Goal: Task Accomplishment & Management: Manage account settings

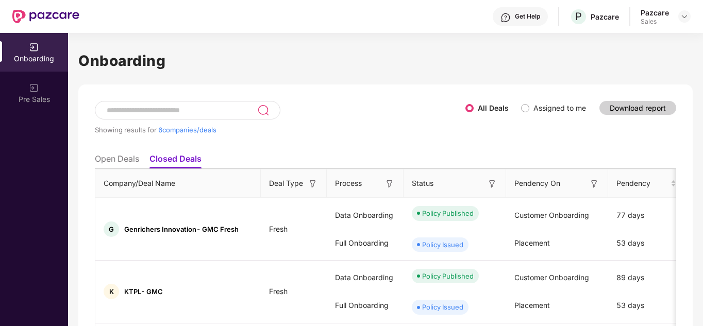
click at [680, 13] on div at bounding box center [685, 16] width 12 height 12
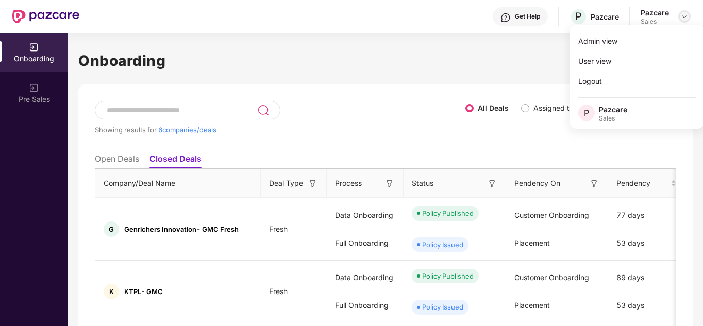
click at [687, 17] on img at bounding box center [685, 16] width 8 height 8
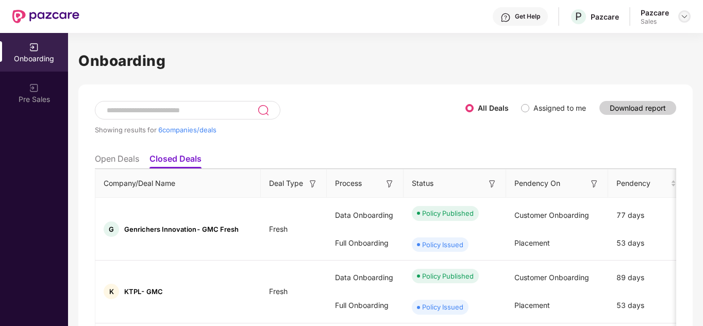
click at [682, 12] on img at bounding box center [685, 16] width 8 height 8
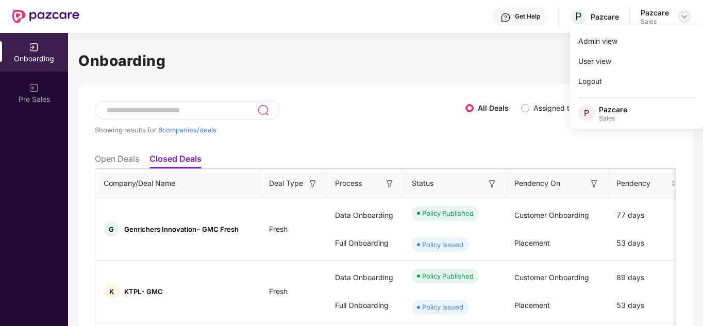
click at [686, 18] on img at bounding box center [685, 16] width 8 height 8
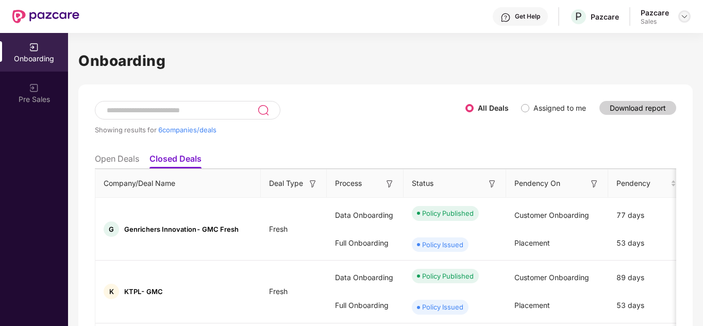
click at [686, 17] on img at bounding box center [685, 16] width 8 height 8
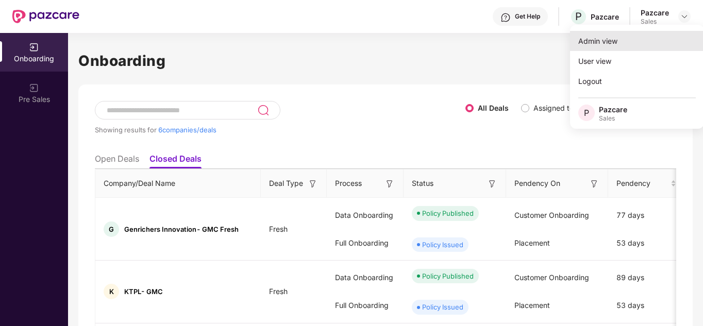
click at [636, 39] on div "Admin view" at bounding box center [637, 41] width 134 height 20
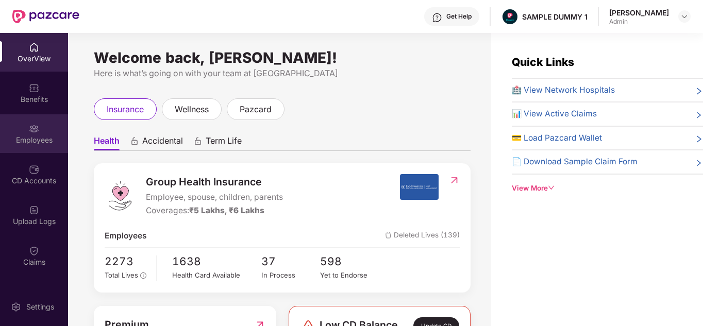
click at [38, 135] on div "Employees" at bounding box center [34, 140] width 68 height 10
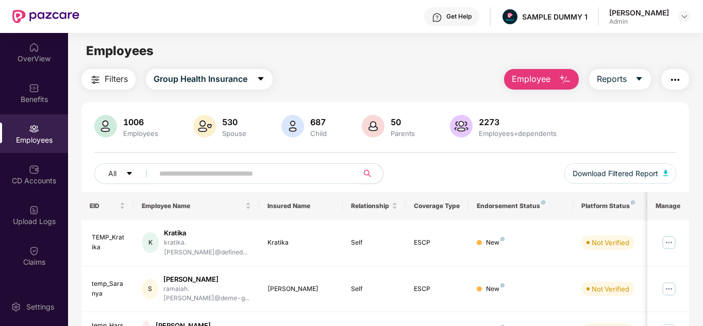
click at [534, 72] on button "Employee" at bounding box center [541, 79] width 75 height 21
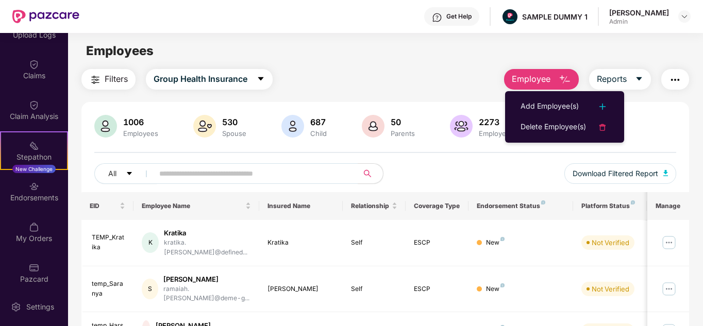
scroll to position [193, 0]
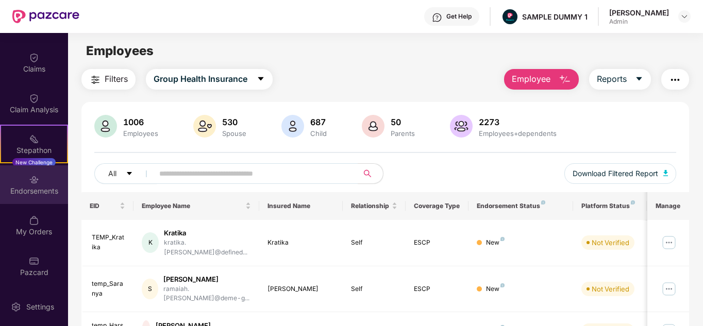
click at [42, 189] on div "Endorsements" at bounding box center [34, 191] width 68 height 10
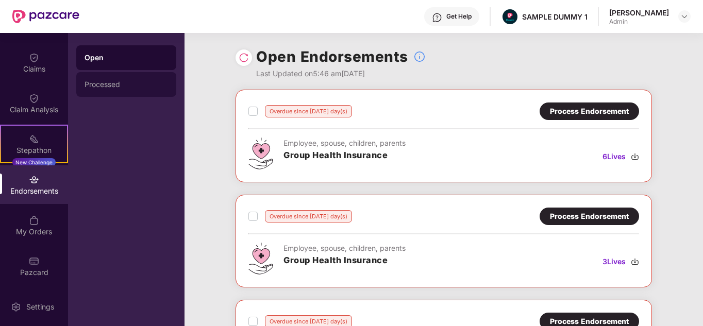
click at [116, 77] on div "Processed" at bounding box center [126, 84] width 100 height 25
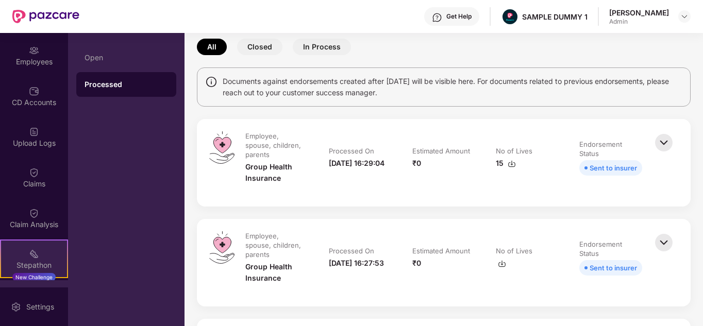
scroll to position [78, 0]
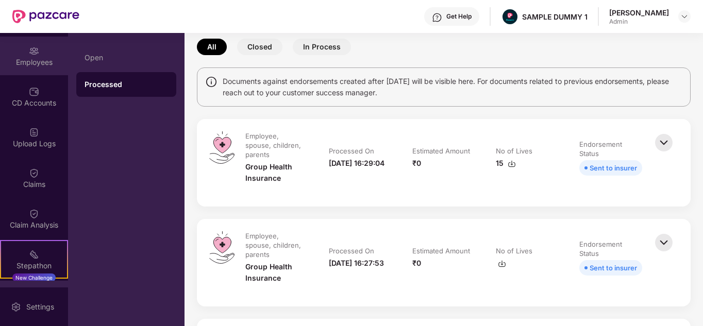
click at [44, 71] on div "Employees" at bounding box center [34, 56] width 68 height 39
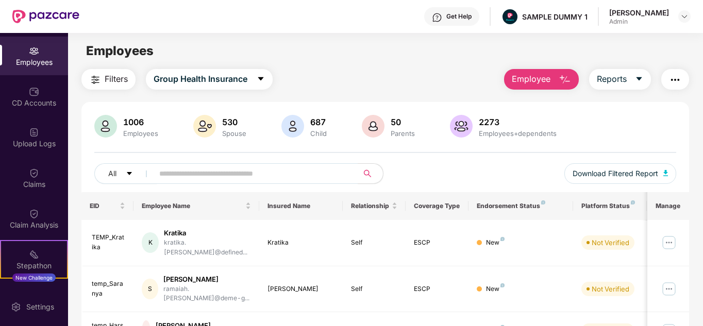
click at [537, 74] on span "Employee" at bounding box center [531, 79] width 39 height 13
click at [689, 16] on div at bounding box center [685, 16] width 12 height 12
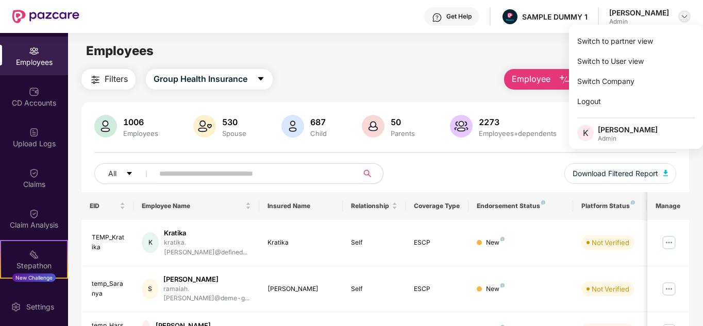
click at [688, 17] on img at bounding box center [685, 16] width 8 height 8
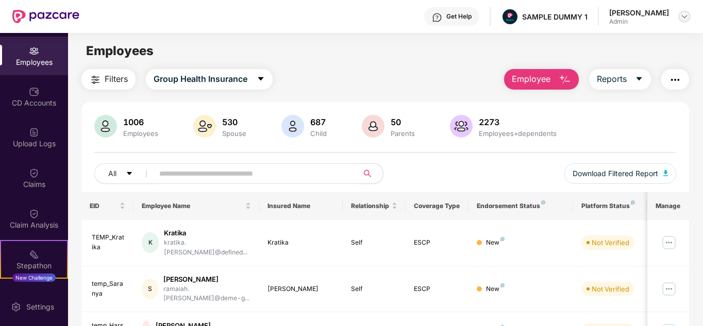
click at [683, 17] on img at bounding box center [685, 16] width 8 height 8
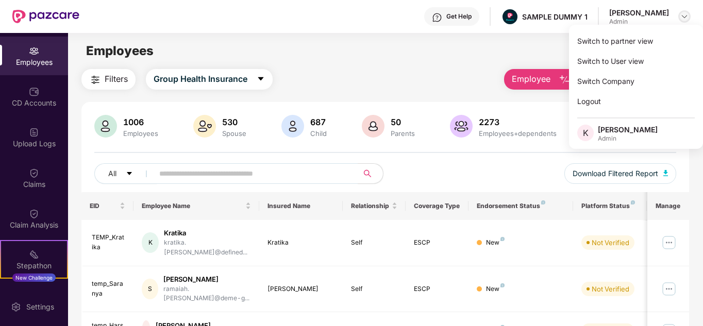
click at [684, 18] on img at bounding box center [685, 16] width 8 height 8
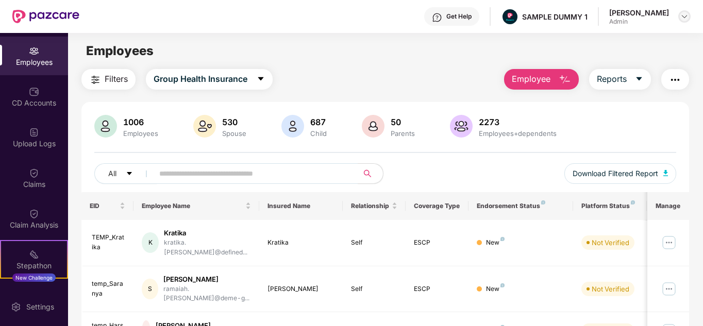
click at [685, 18] on img at bounding box center [685, 16] width 8 height 8
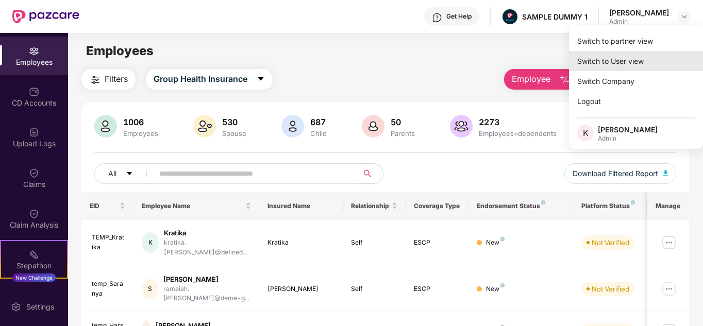
click at [638, 66] on div "Switch to User view" at bounding box center [636, 61] width 134 height 20
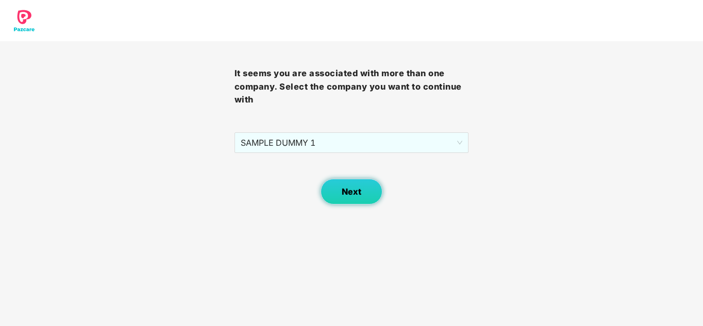
click at [357, 194] on span "Next" at bounding box center [352, 192] width 20 height 10
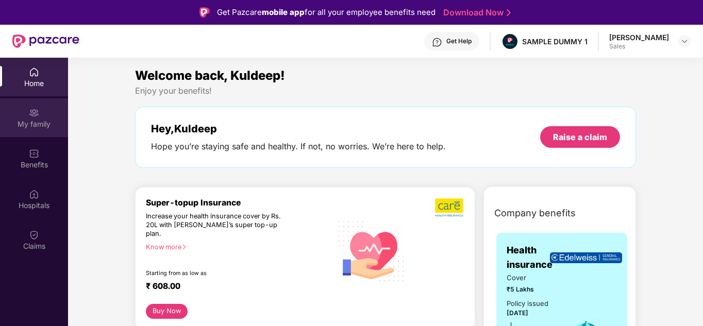
click at [37, 118] on img at bounding box center [34, 113] width 10 height 10
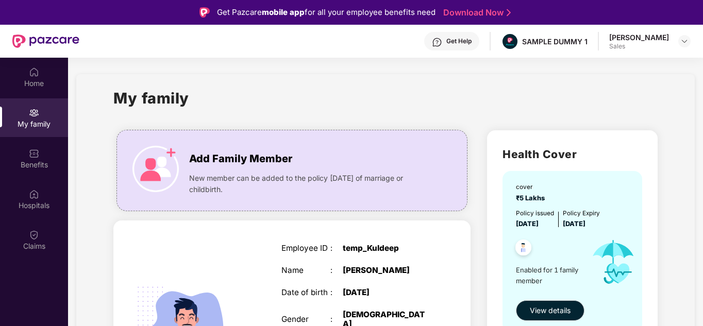
click at [678, 38] on div "[PERSON_NAME]" at bounding box center [649, 41] width 81 height 18
click at [683, 39] on img at bounding box center [685, 41] width 8 height 8
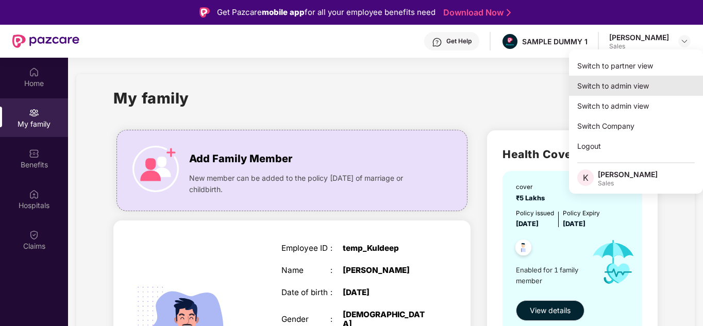
click at [612, 86] on div "Switch to admin view" at bounding box center [636, 86] width 134 height 20
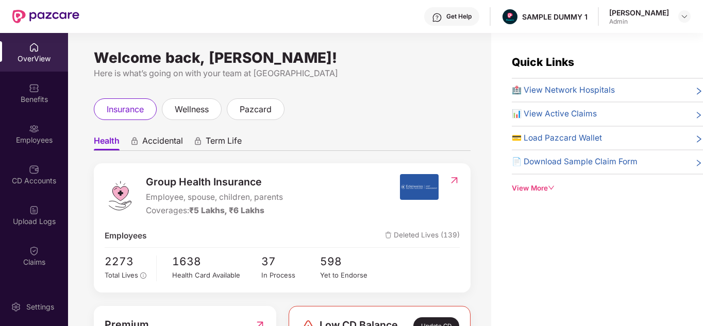
click at [236, 140] on span "Term Life" at bounding box center [224, 143] width 36 height 15
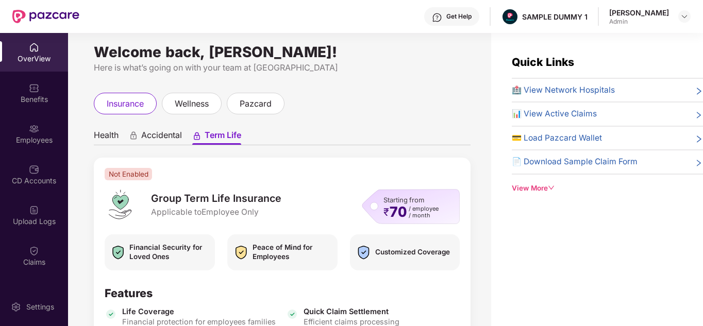
scroll to position [5, 0]
click at [38, 87] on div "Benefits" at bounding box center [34, 93] width 68 height 39
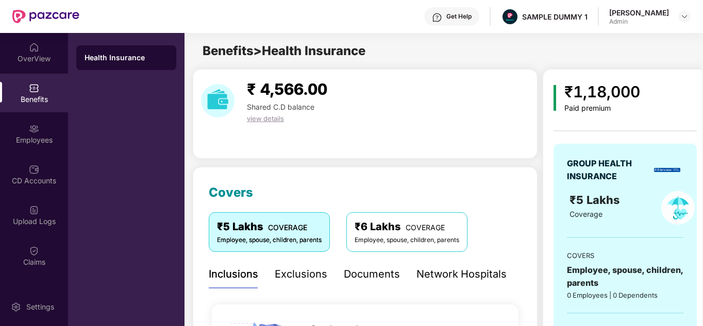
click at [587, 194] on span "₹5 Lakhs" at bounding box center [596, 199] width 53 height 13
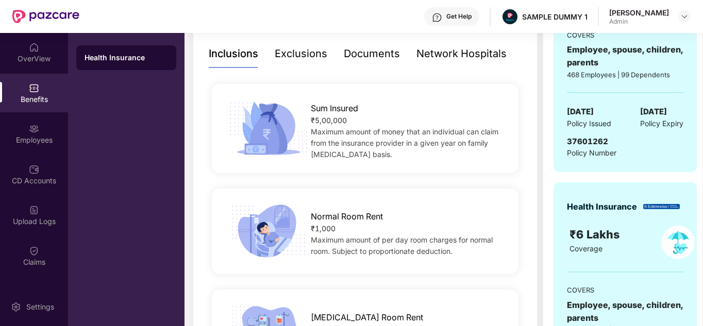
scroll to position [223, 0]
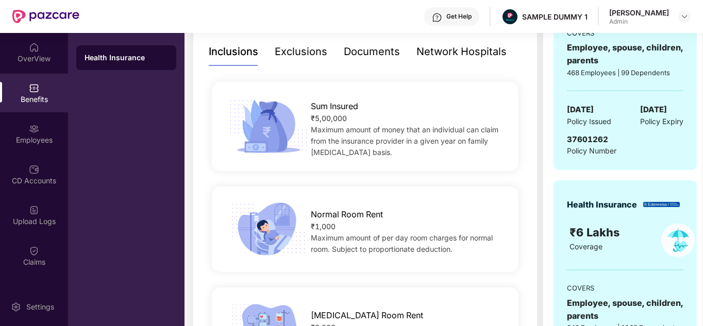
click at [375, 51] on div "Documents" at bounding box center [372, 52] width 56 height 16
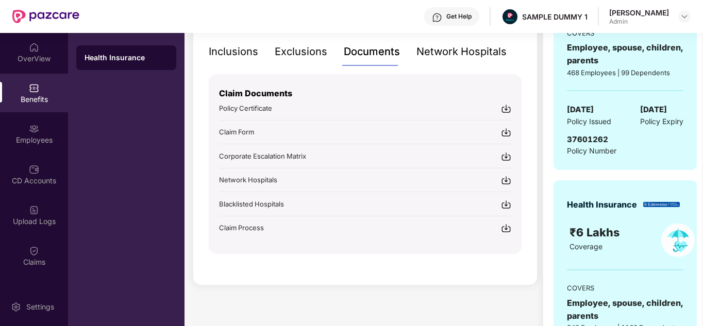
click at [467, 10] on div "Get Help" at bounding box center [451, 16] width 55 height 19
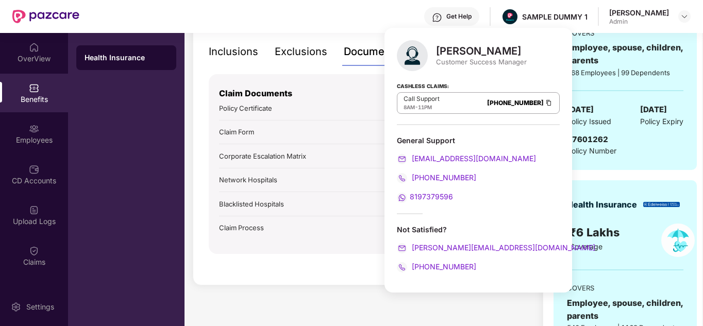
scroll to position [155, 0]
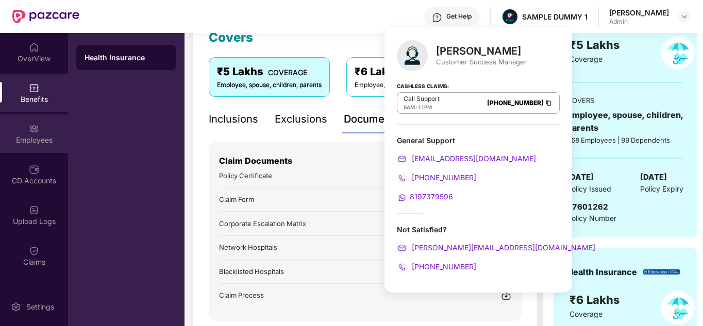
click at [53, 127] on div "Employees" at bounding box center [34, 133] width 68 height 39
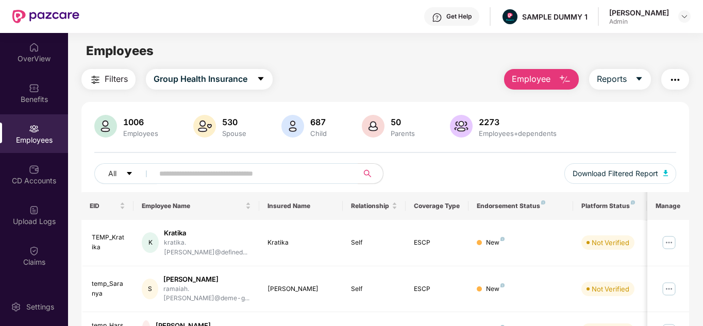
click at [674, 88] on button "button" at bounding box center [676, 79] width 28 height 21
click at [416, 64] on main "Employees Filters Group Health Insurance Employee Reports 1006 Employees 530 Sp…" at bounding box center [385, 196] width 635 height 326
click at [679, 86] on img "button" at bounding box center [675, 80] width 12 height 12
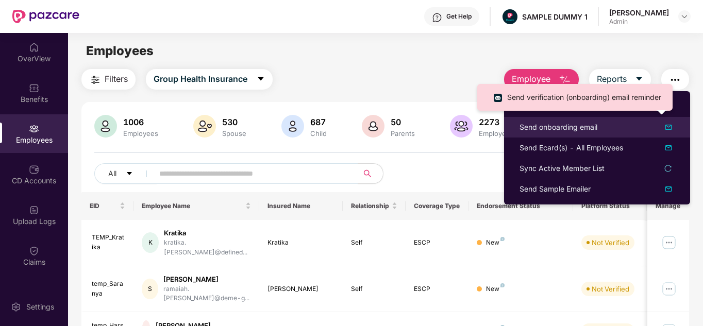
click at [554, 130] on div "Send onboarding email" at bounding box center [559, 127] width 78 height 11
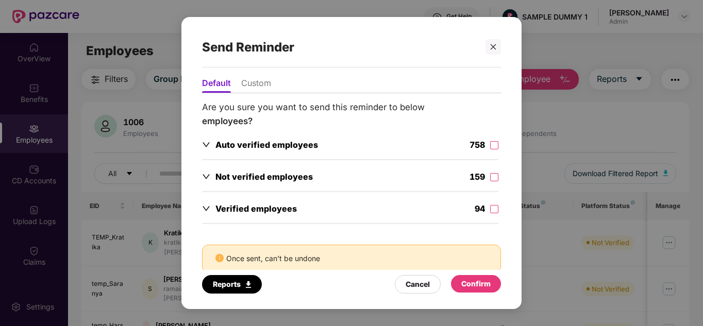
click at [259, 174] on span "Not verified employees" at bounding box center [264, 177] width 97 height 10
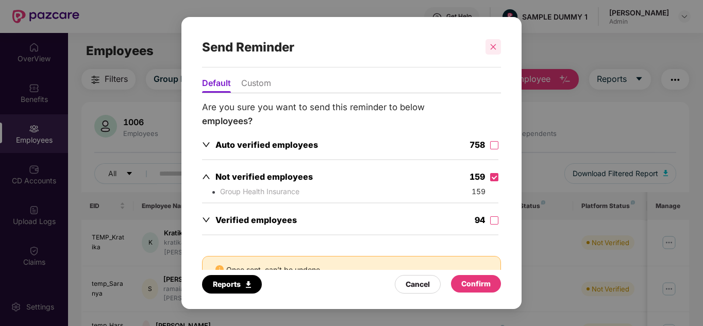
click at [494, 46] on icon "close" at bounding box center [494, 47] width 6 height 6
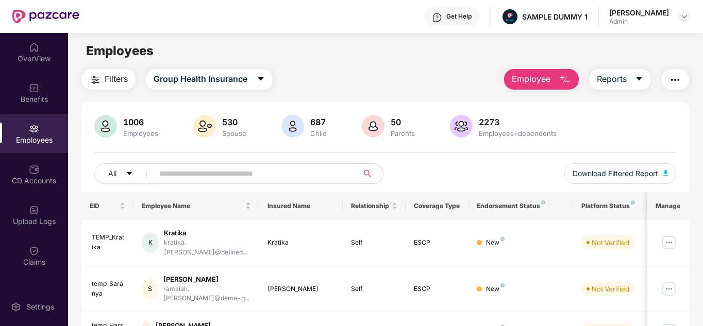
click at [678, 79] on img "button" at bounding box center [675, 80] width 12 height 12
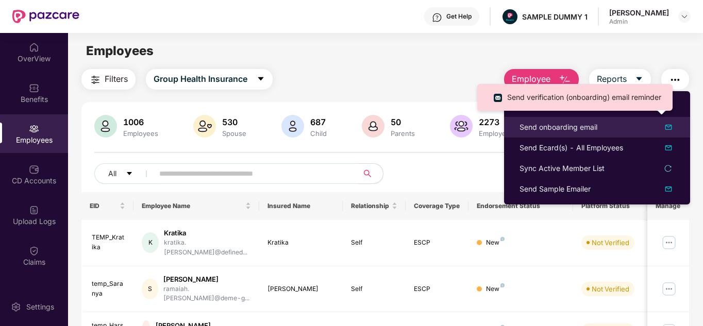
click at [586, 122] on div "Send onboarding email" at bounding box center [559, 127] width 78 height 11
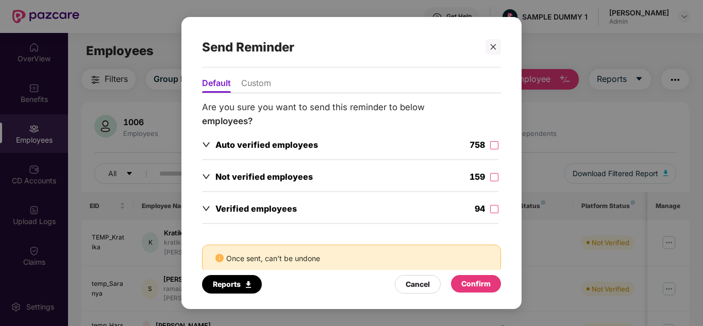
click at [247, 79] on li "Custom" at bounding box center [256, 85] width 30 height 15
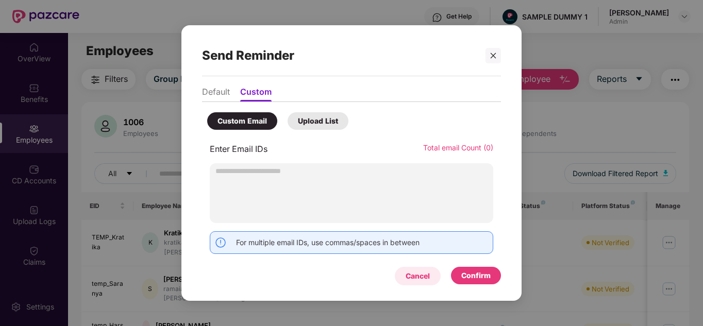
click at [411, 272] on div "Cancel" at bounding box center [418, 276] width 24 height 11
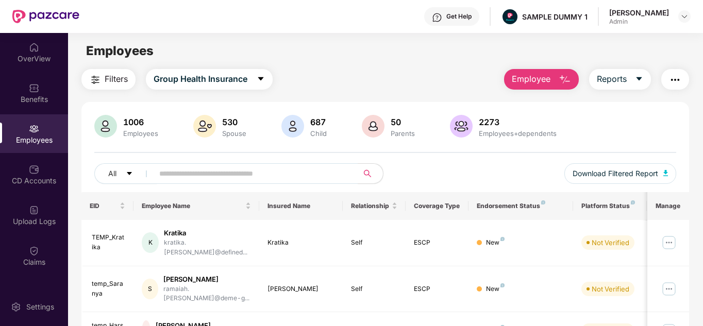
click at [527, 80] on span "Employee" at bounding box center [531, 79] width 39 height 13
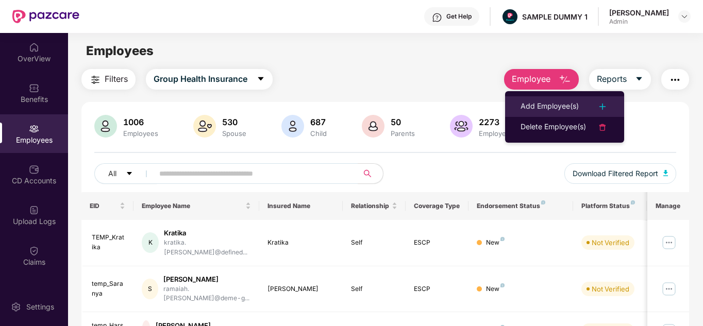
click at [545, 108] on div "Add Employee(s)" at bounding box center [550, 107] width 58 height 12
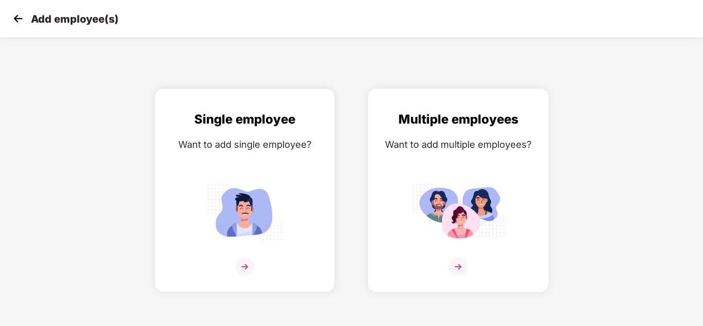
click at [469, 200] on img at bounding box center [458, 212] width 93 height 64
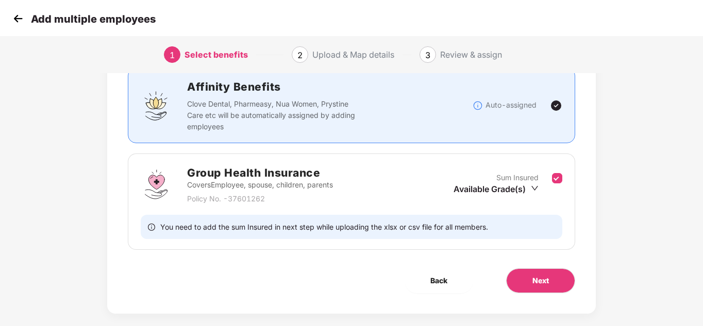
scroll to position [76, 0]
click at [530, 190] on div "Available Grade(s)" at bounding box center [496, 188] width 85 height 11
click at [503, 204] on span "₹5,00,000" at bounding box center [493, 206] width 43 height 10
click at [529, 270] on button "Next" at bounding box center [540, 280] width 69 height 25
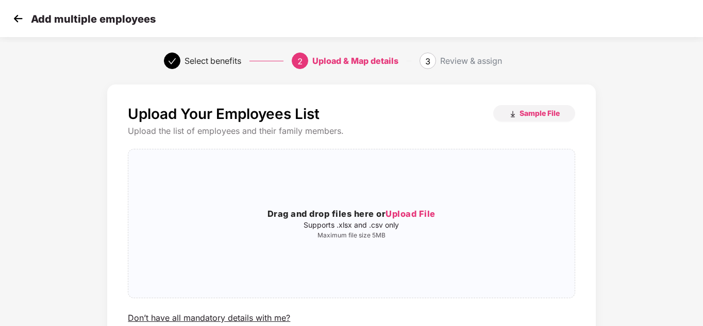
click at [12, 17] on img at bounding box center [17, 18] width 15 height 15
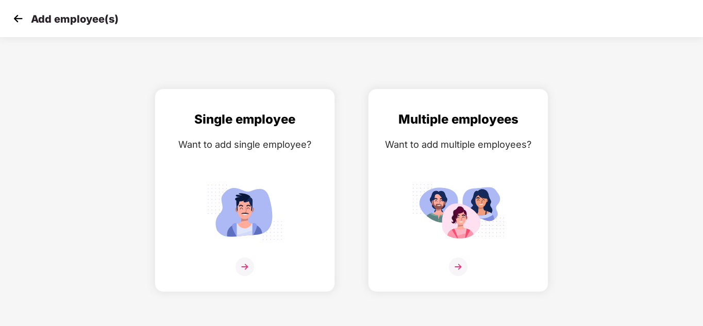
click at [12, 17] on img at bounding box center [17, 18] width 15 height 15
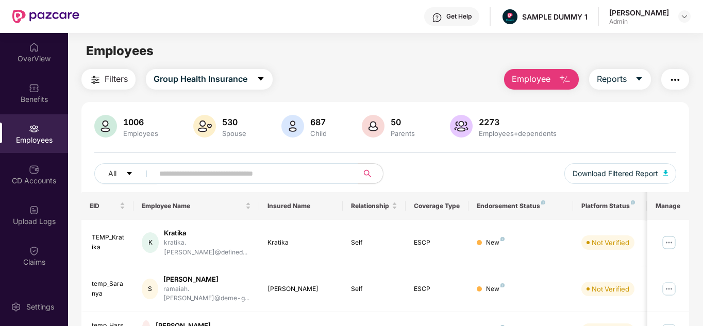
click at [536, 72] on button "Employee" at bounding box center [541, 79] width 75 height 21
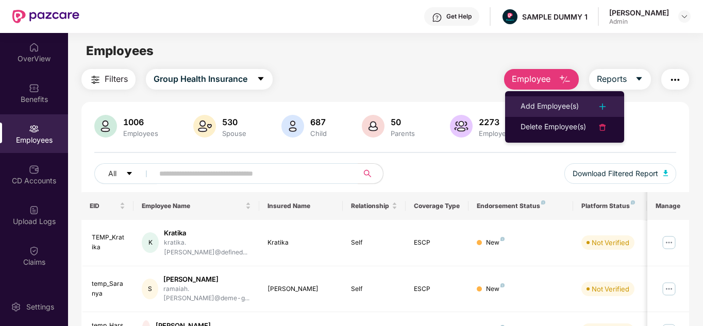
click at [538, 103] on div "Add Employee(s)" at bounding box center [550, 107] width 58 height 12
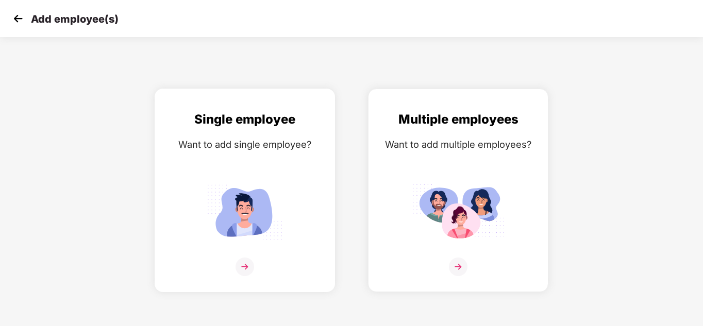
click at [251, 179] on div "Single employee Want to add single employee?" at bounding box center [245, 199] width 159 height 179
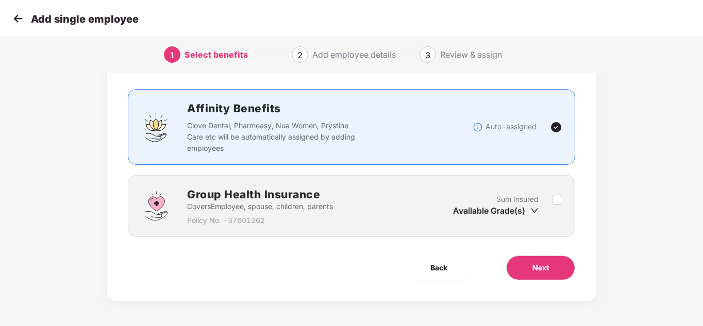
scroll to position [55, 0]
click at [527, 209] on div "Available Grade(s)" at bounding box center [496, 210] width 86 height 11
click at [536, 209] on icon "down" at bounding box center [535, 210] width 8 height 8
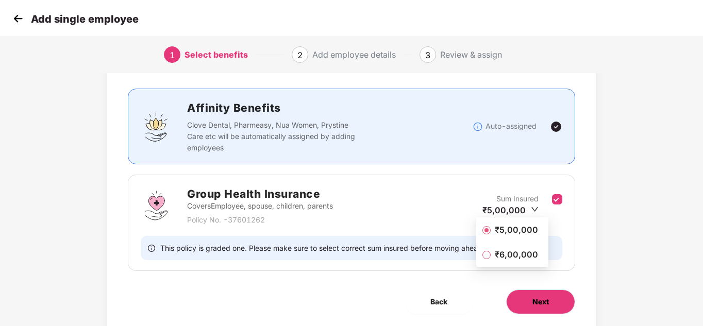
click at [543, 293] on button "Next" at bounding box center [540, 302] width 69 height 25
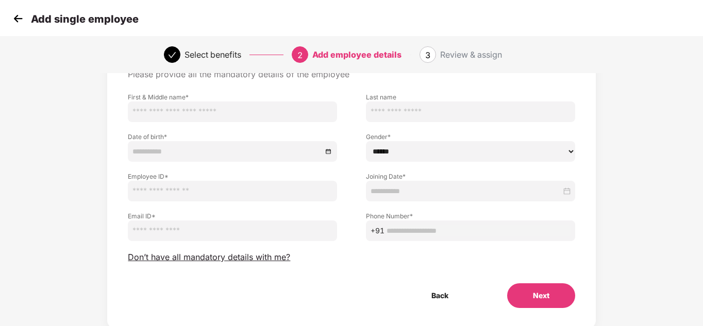
scroll to position [59, 0]
click at [17, 23] on img at bounding box center [17, 18] width 15 height 15
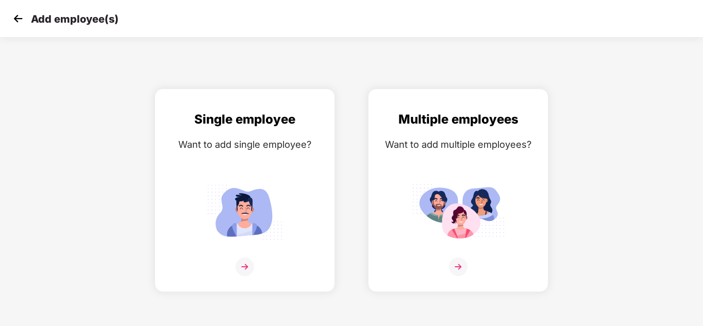
click at [17, 23] on img at bounding box center [17, 18] width 15 height 15
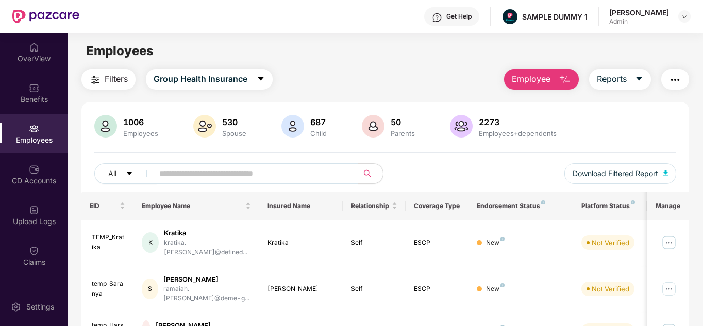
click at [546, 84] on span "Employee" at bounding box center [531, 79] width 39 height 13
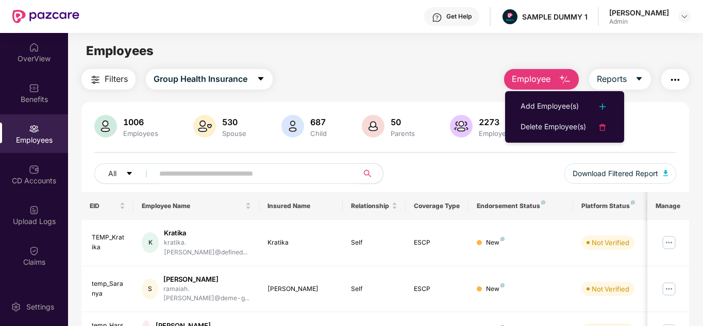
click at [450, 80] on div "Filters Group Health Insurance Employee Reports" at bounding box center [385, 79] width 608 height 21
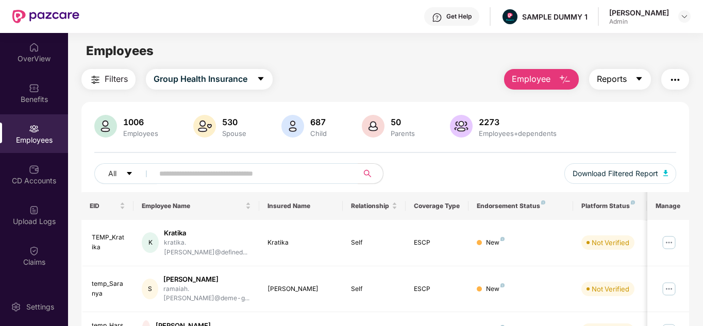
click at [631, 79] on button "Reports" at bounding box center [620, 79] width 62 height 21
click at [40, 188] on div "CD Accounts" at bounding box center [34, 174] width 68 height 39
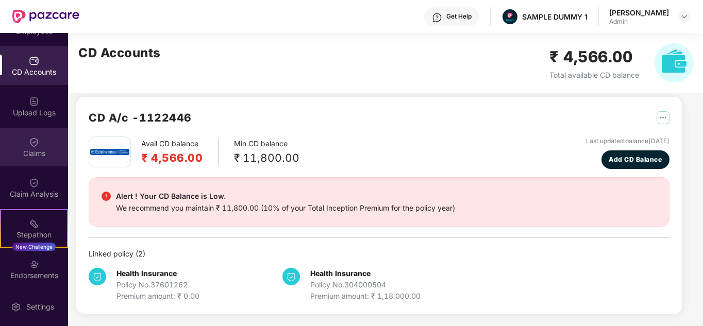
scroll to position [109, 0]
click at [31, 151] on div "Claims" at bounding box center [34, 154] width 68 height 10
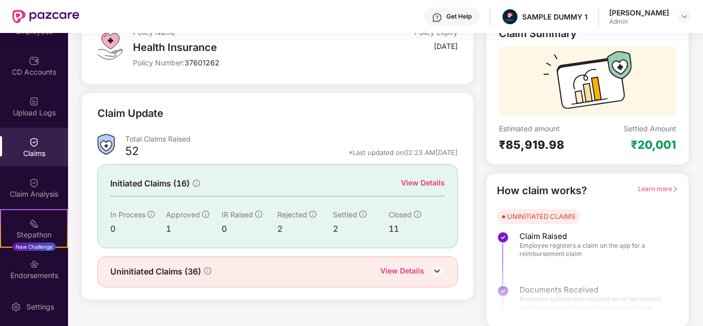
scroll to position [77, 0]
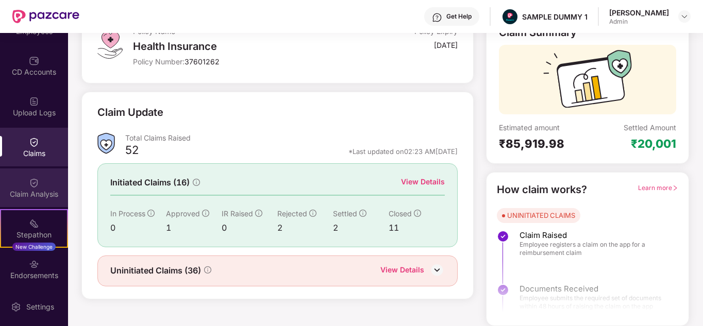
click at [29, 180] on img at bounding box center [34, 183] width 10 height 10
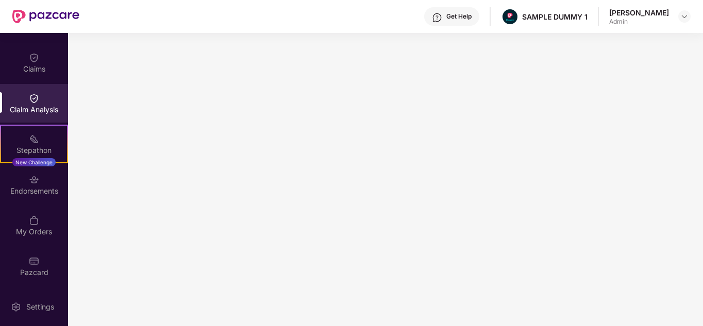
scroll to position [193, 0]
click at [30, 143] on img at bounding box center [34, 140] width 10 height 10
